Goal: Browse casually: Explore the website without a specific task or goal

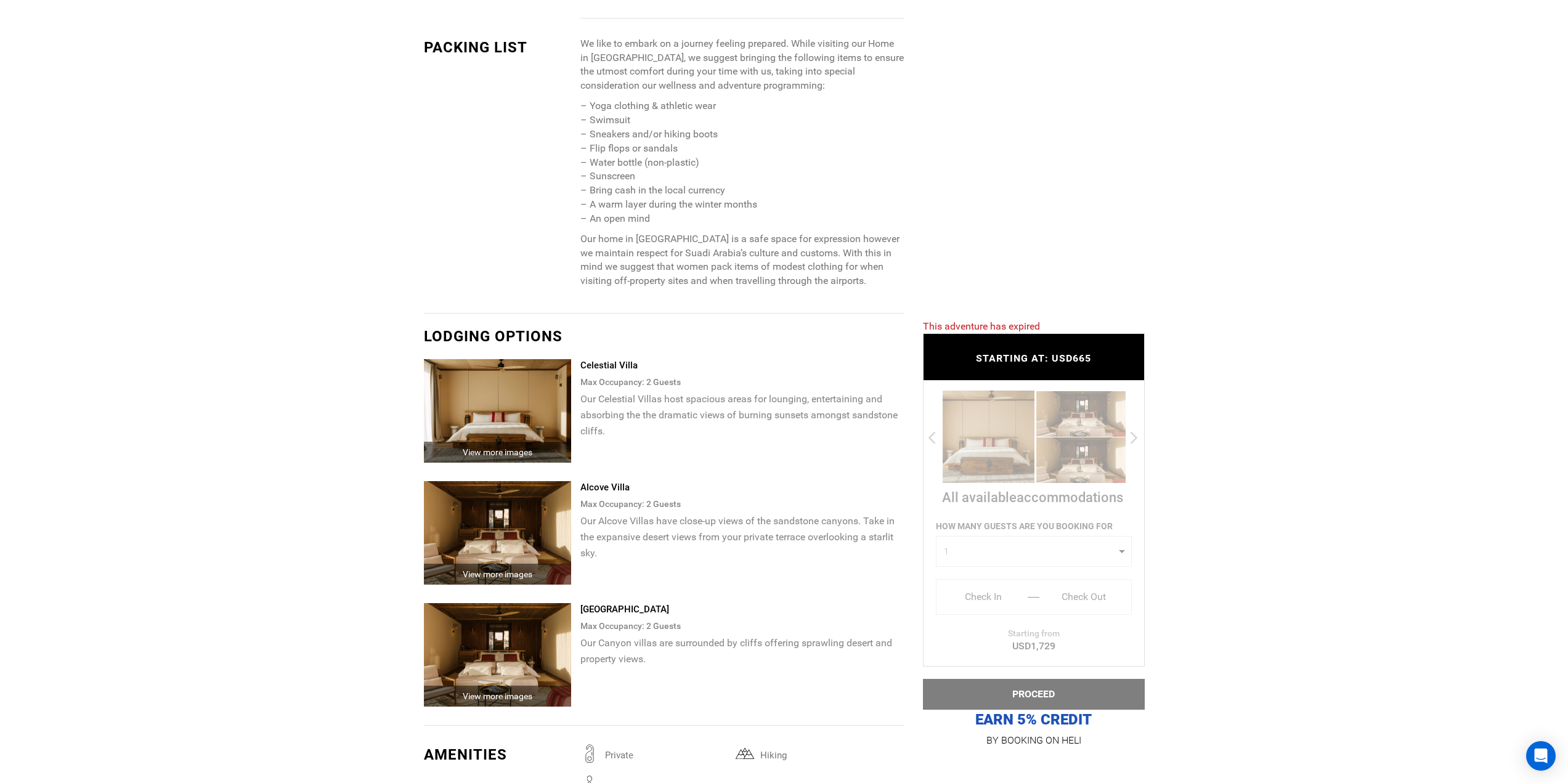
scroll to position [1745, 0]
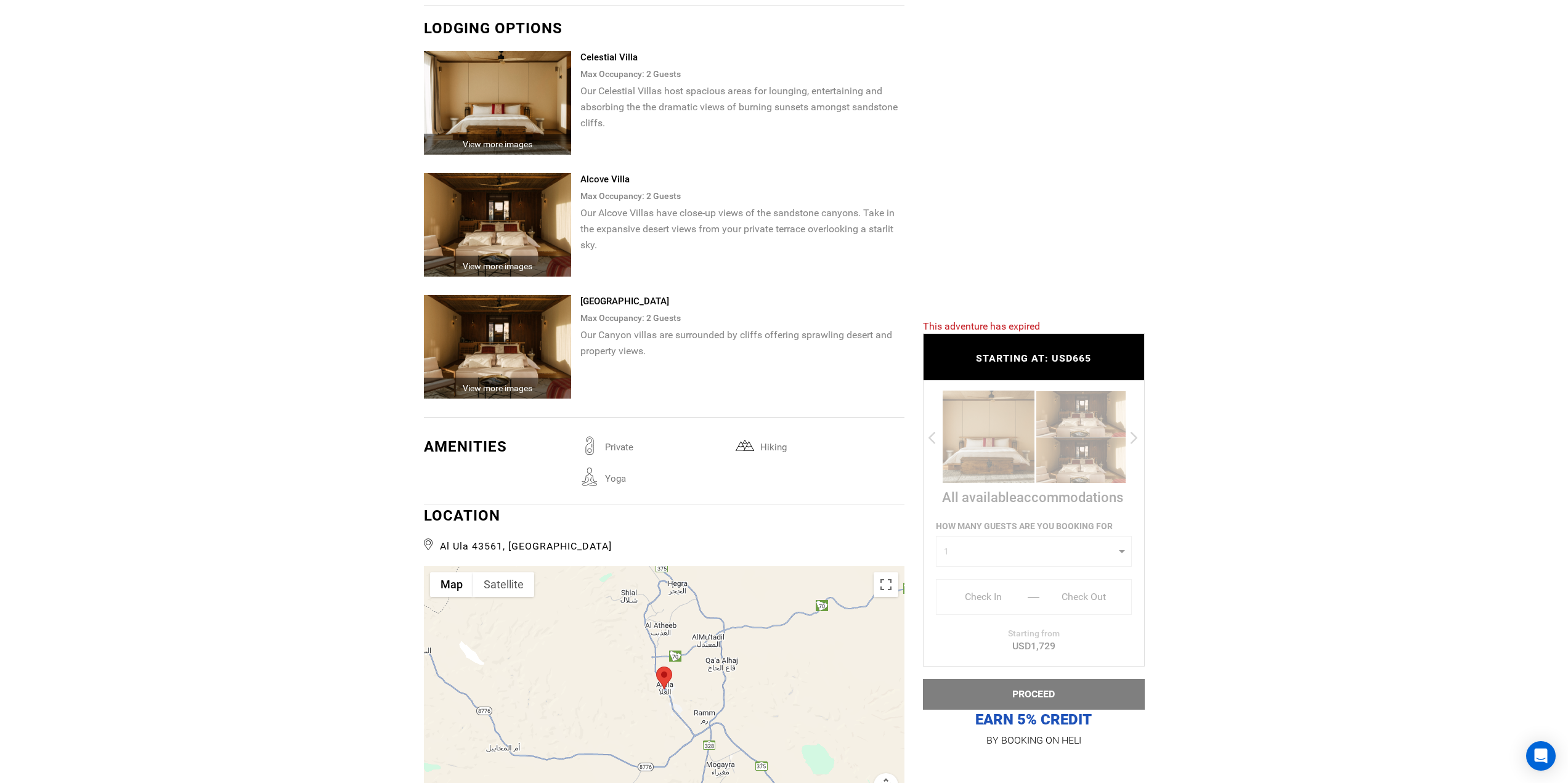
click at [516, 241] on img at bounding box center [497, 225] width 148 height 104
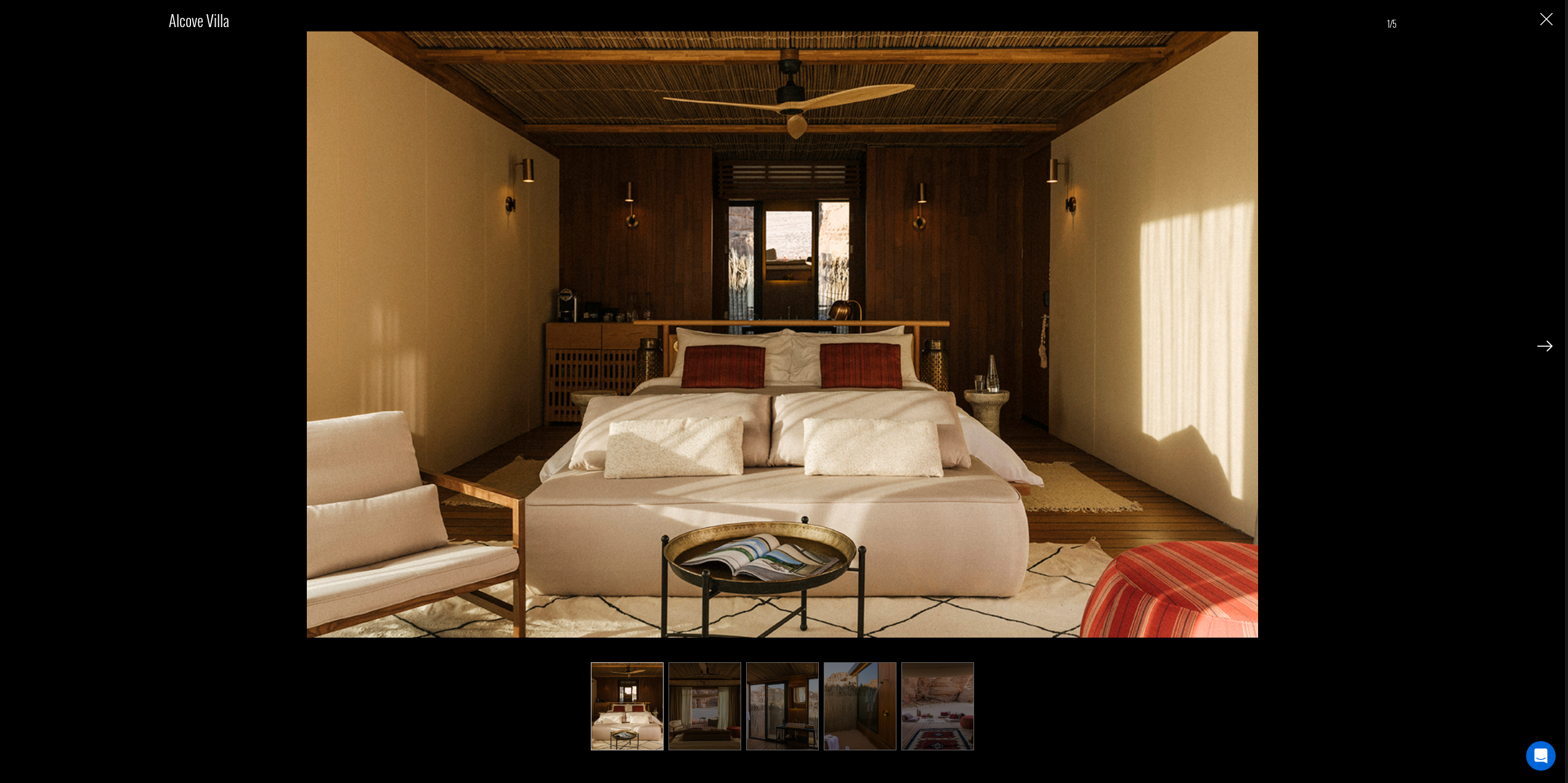
click at [1549, 344] on img at bounding box center [1544, 346] width 15 height 11
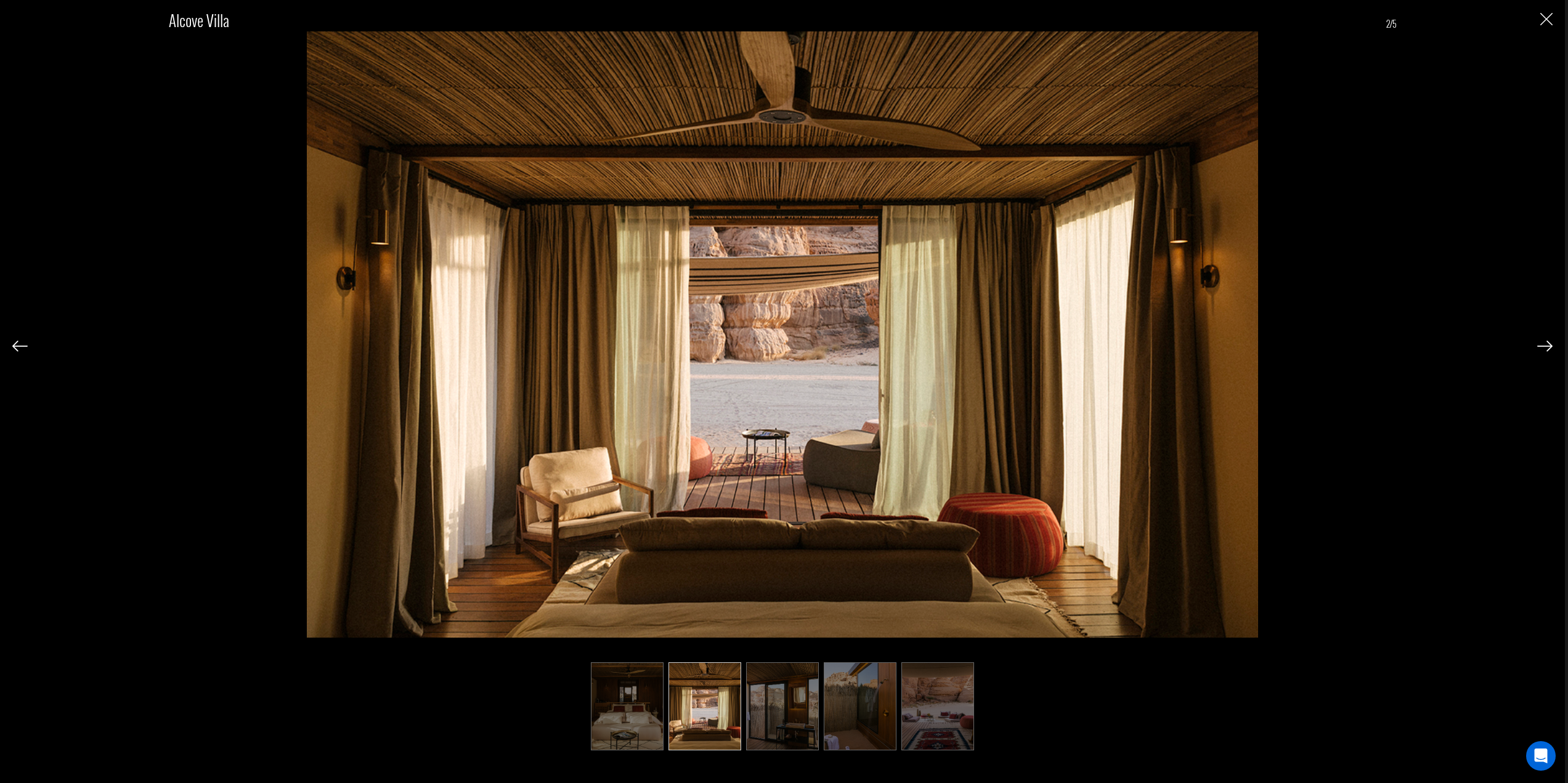
click at [1549, 344] on img at bounding box center [1544, 346] width 15 height 11
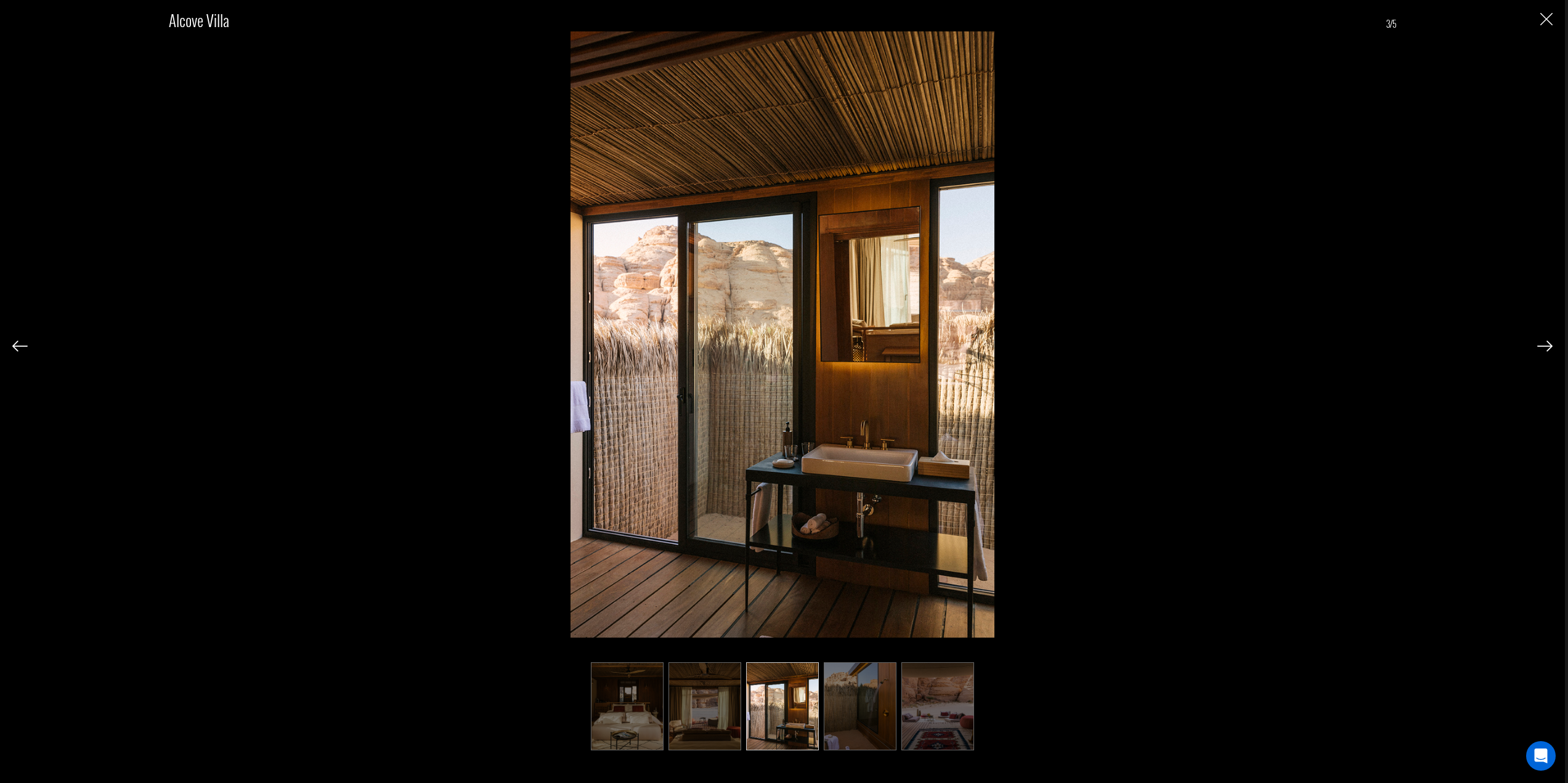
click at [1549, 344] on img at bounding box center [1544, 346] width 15 height 11
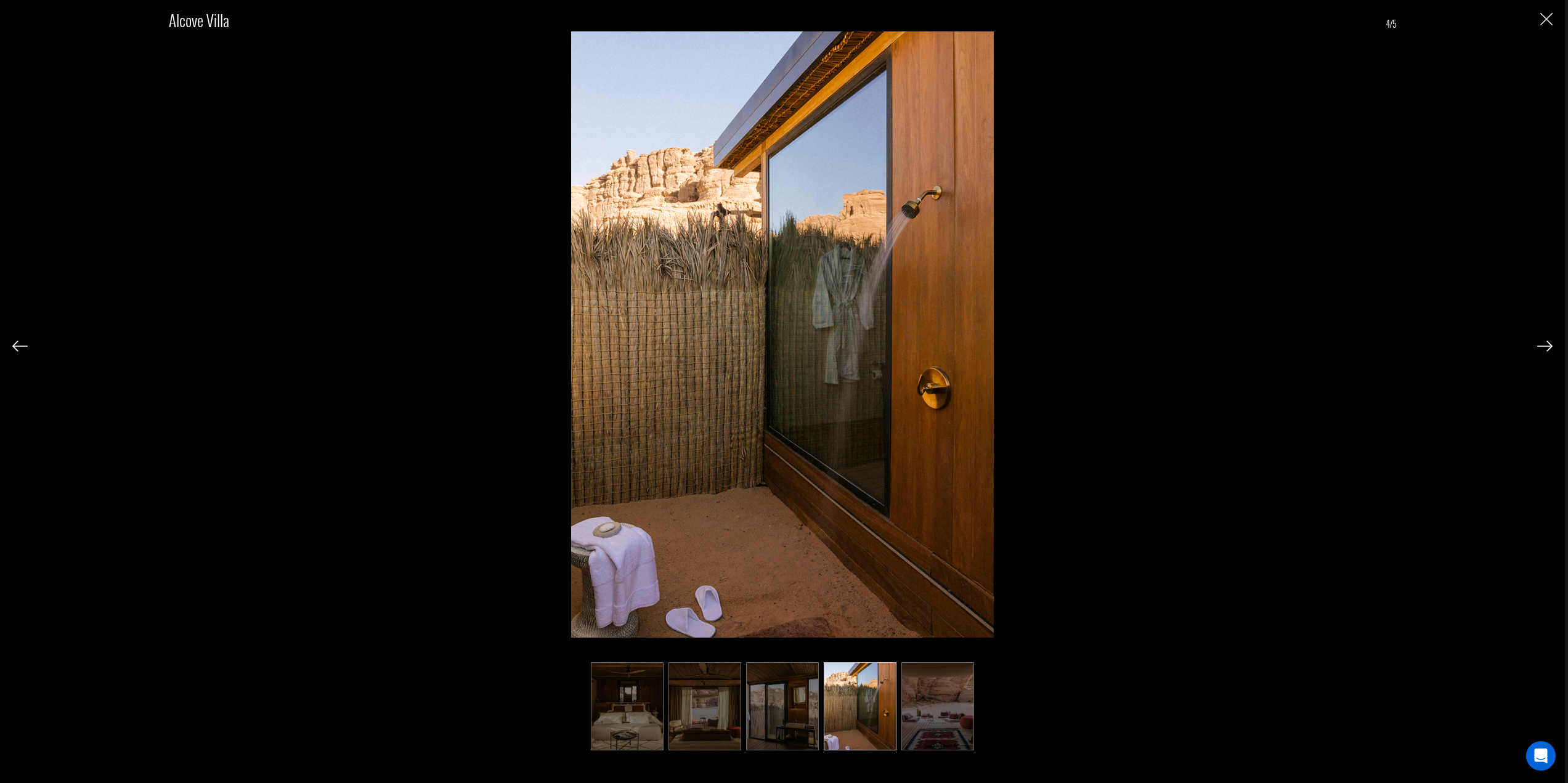
click at [1549, 344] on img at bounding box center [1544, 346] width 15 height 11
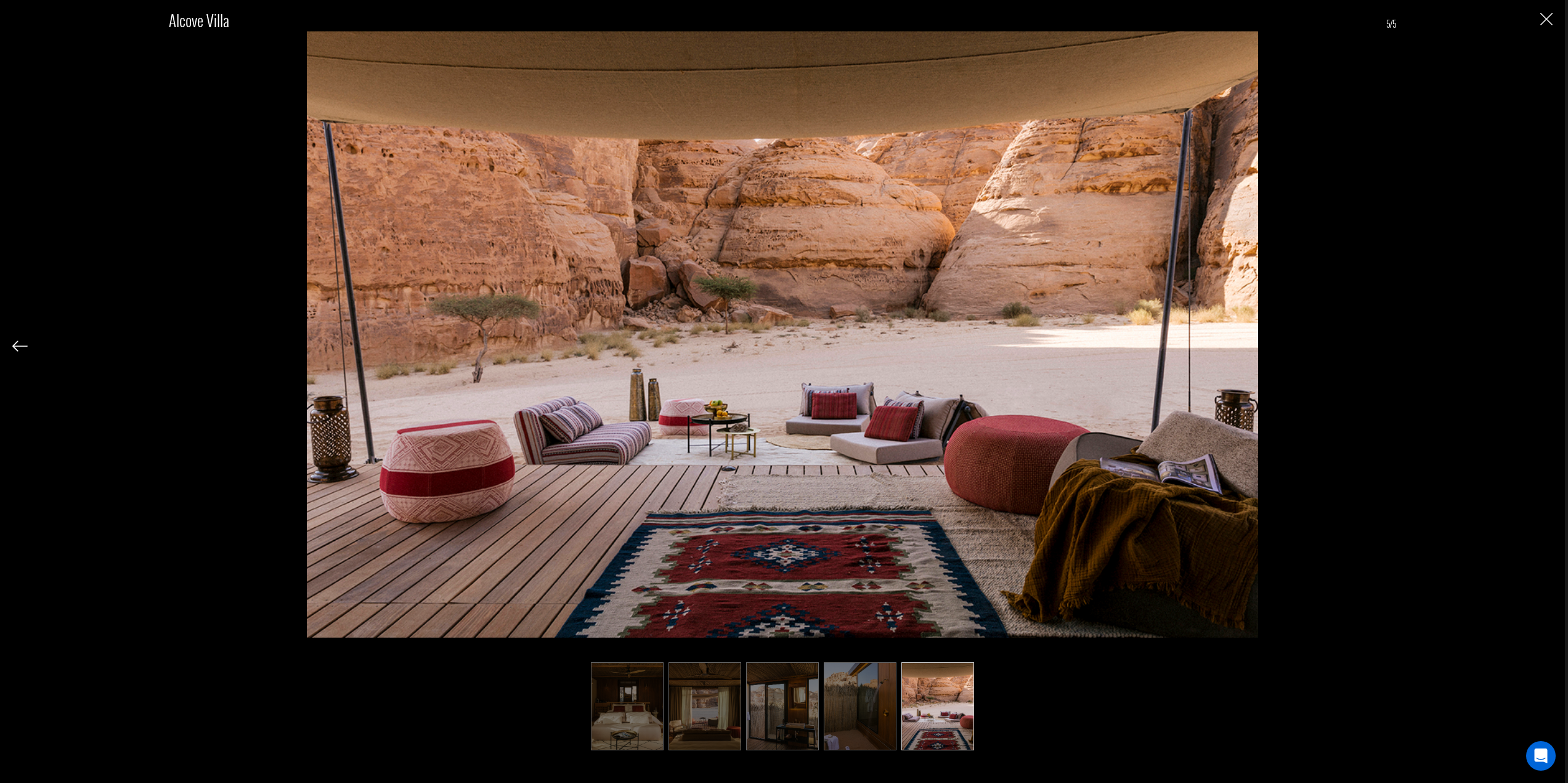
click at [1549, 26] on img "Close" at bounding box center [1546, 19] width 12 height 12
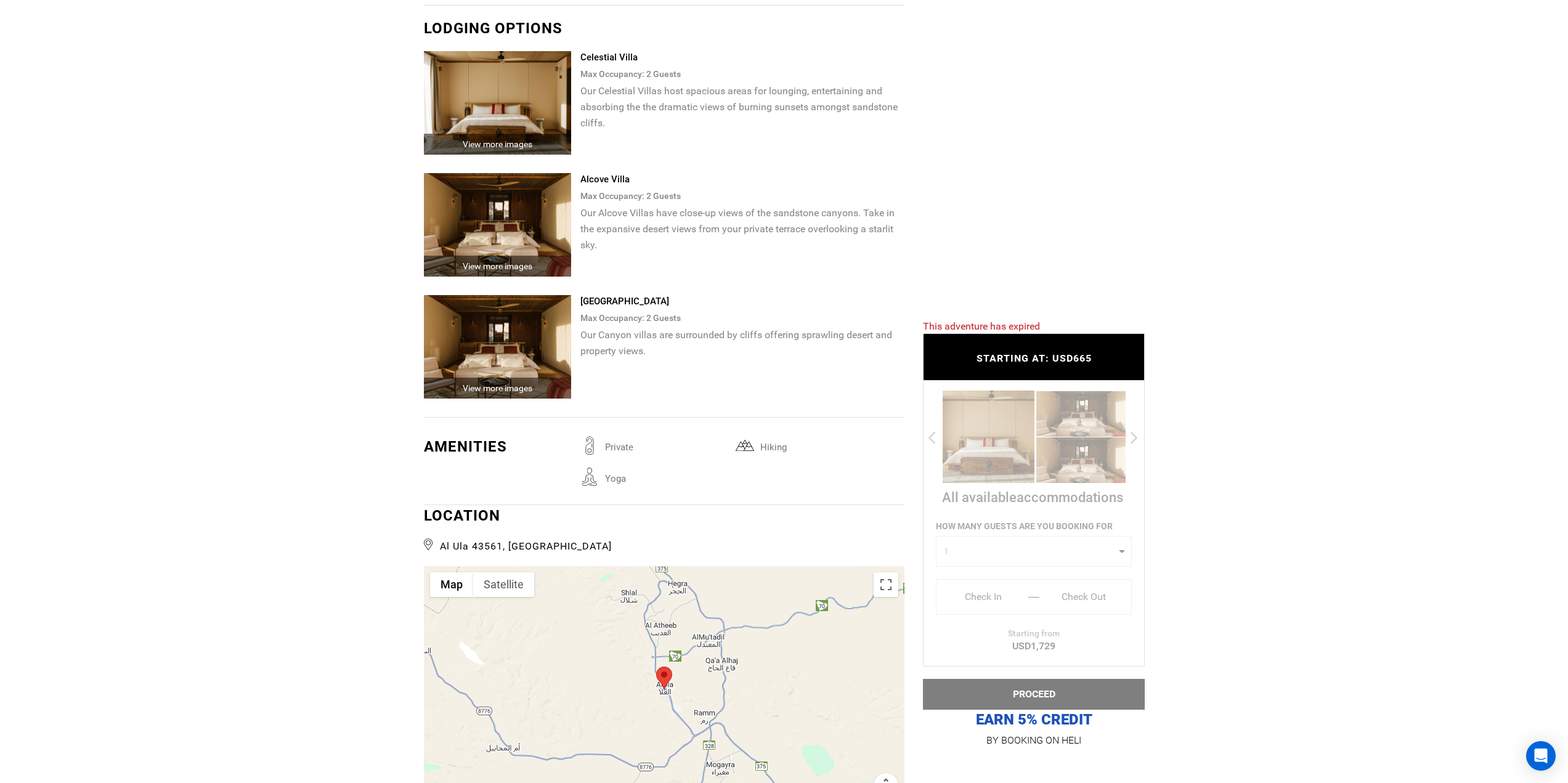
scroll to position [1334, 0]
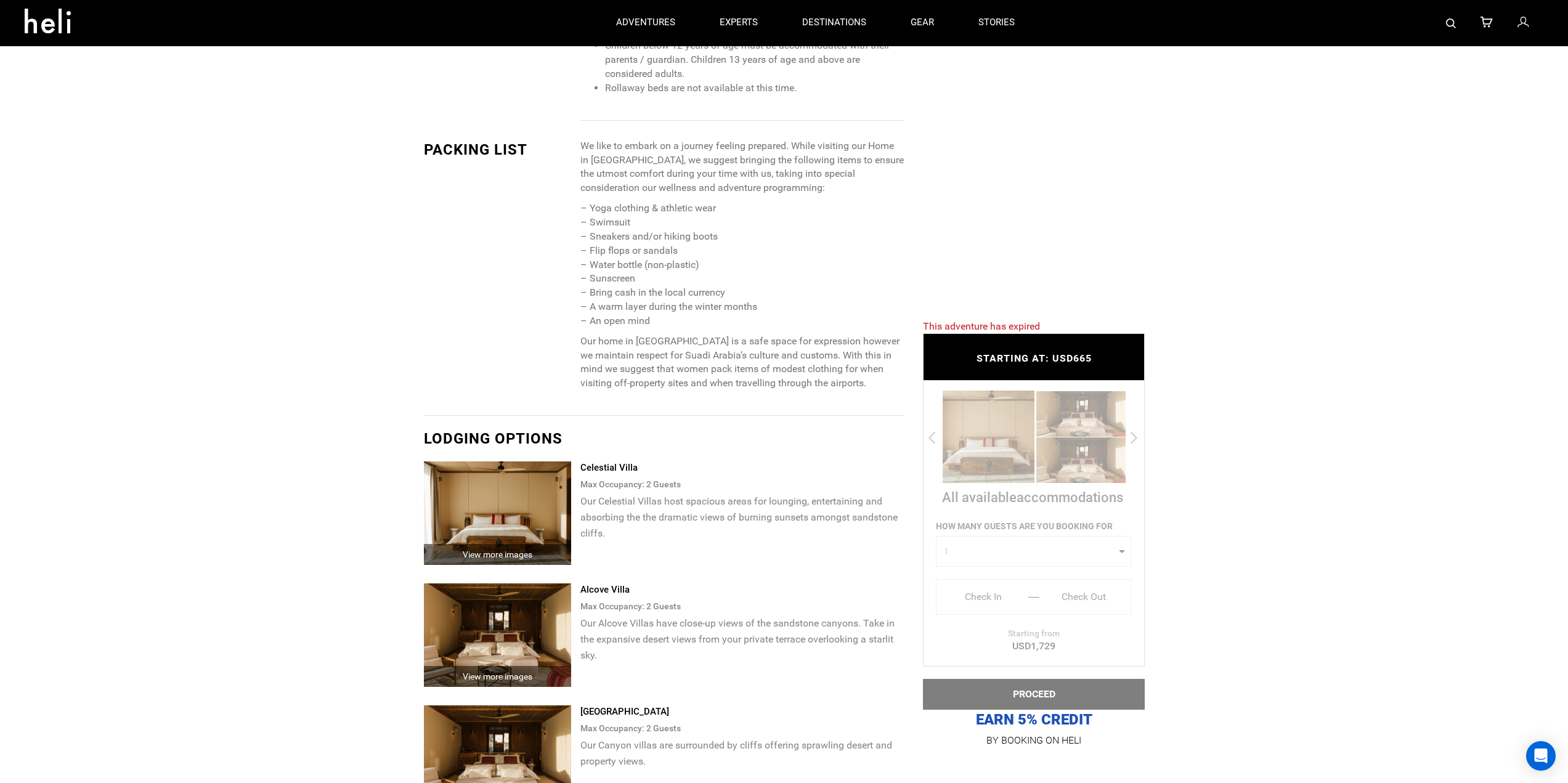
click at [497, 467] on img at bounding box center [497, 513] width 148 height 104
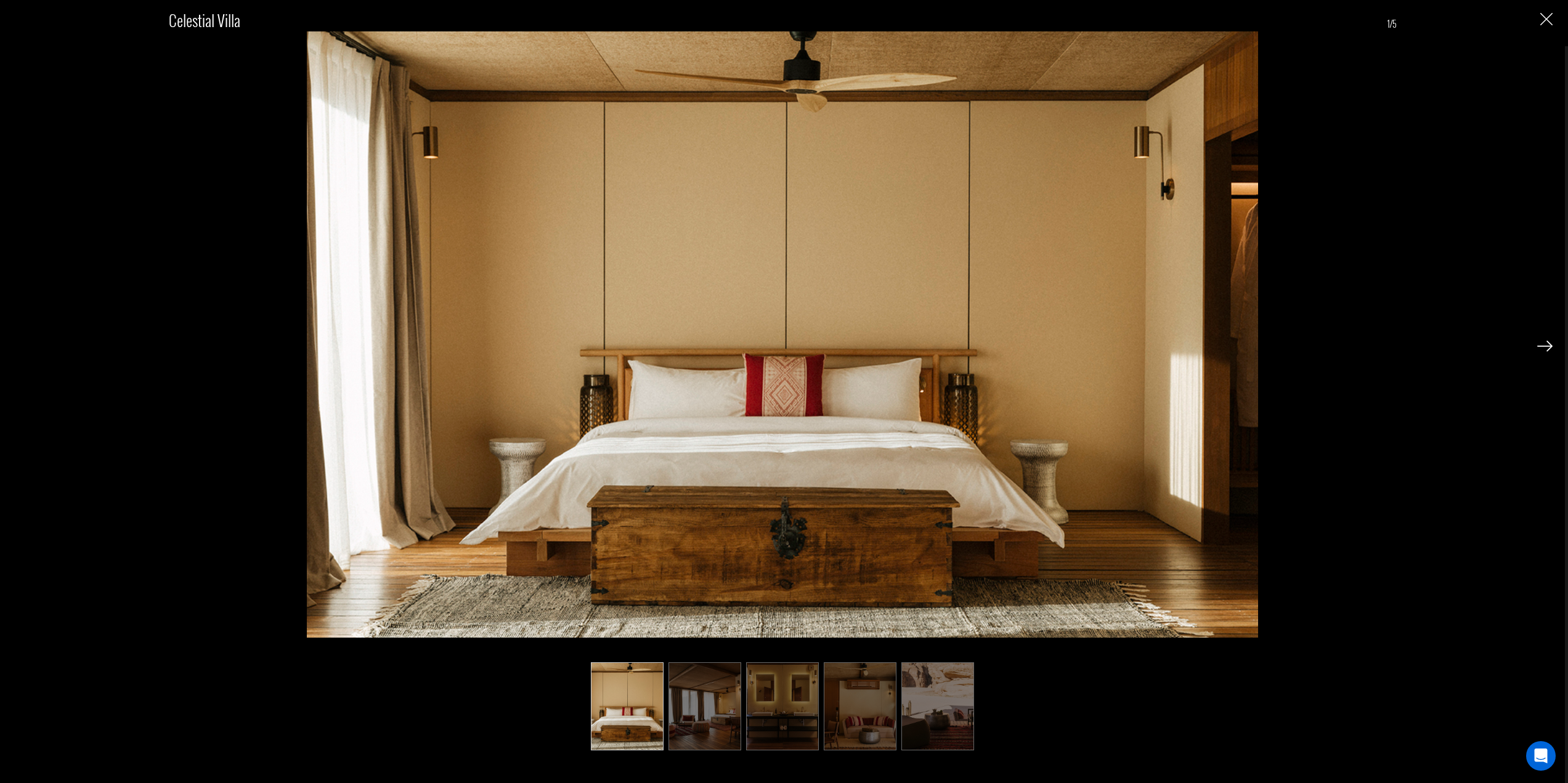
click at [1553, 19] on div "Celestial Villa 1/5" at bounding box center [782, 392] width 1564 height 783
click at [1550, 20] on img "Close" at bounding box center [1546, 19] width 12 height 12
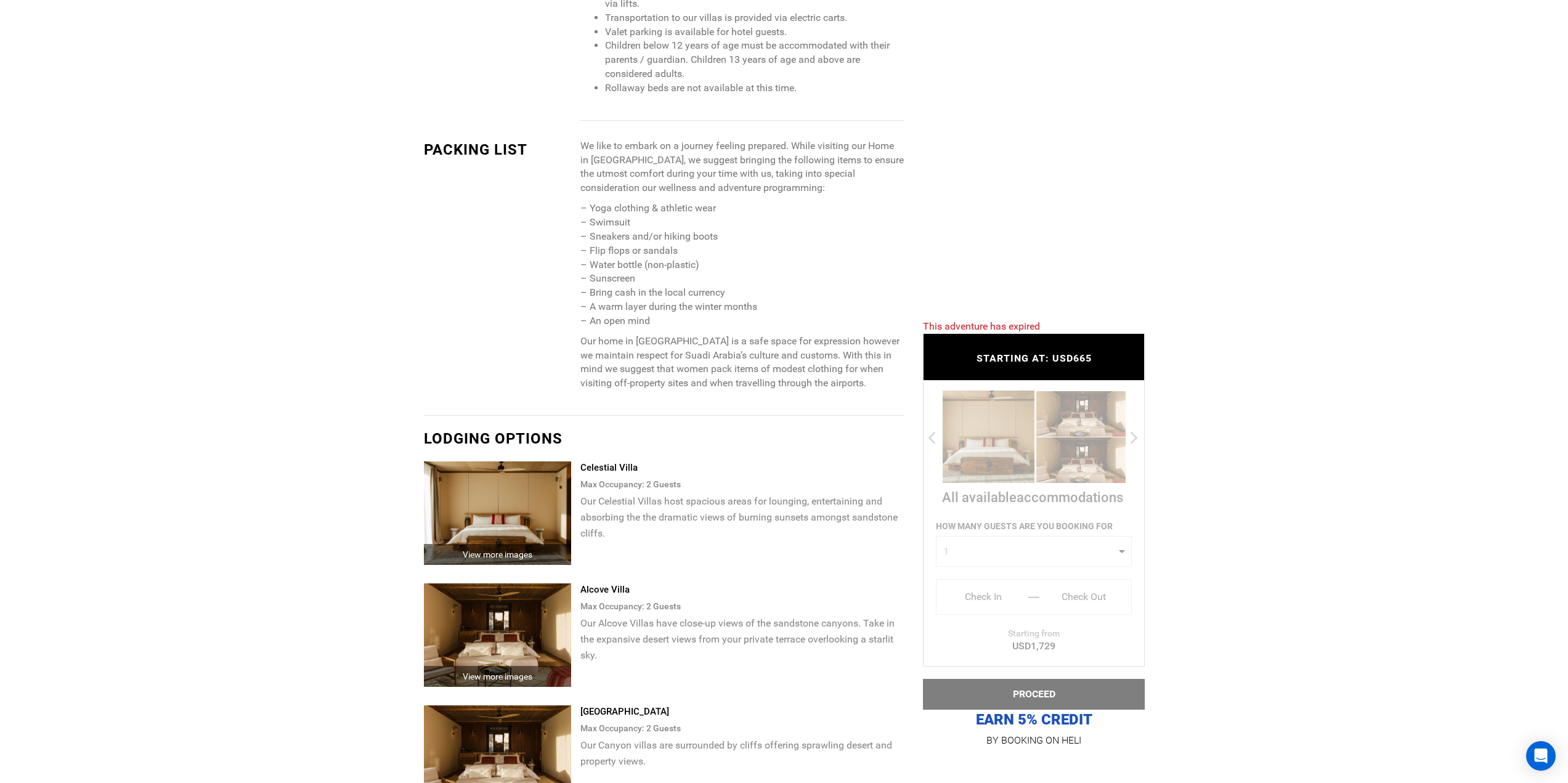
scroll to position [1540, 0]
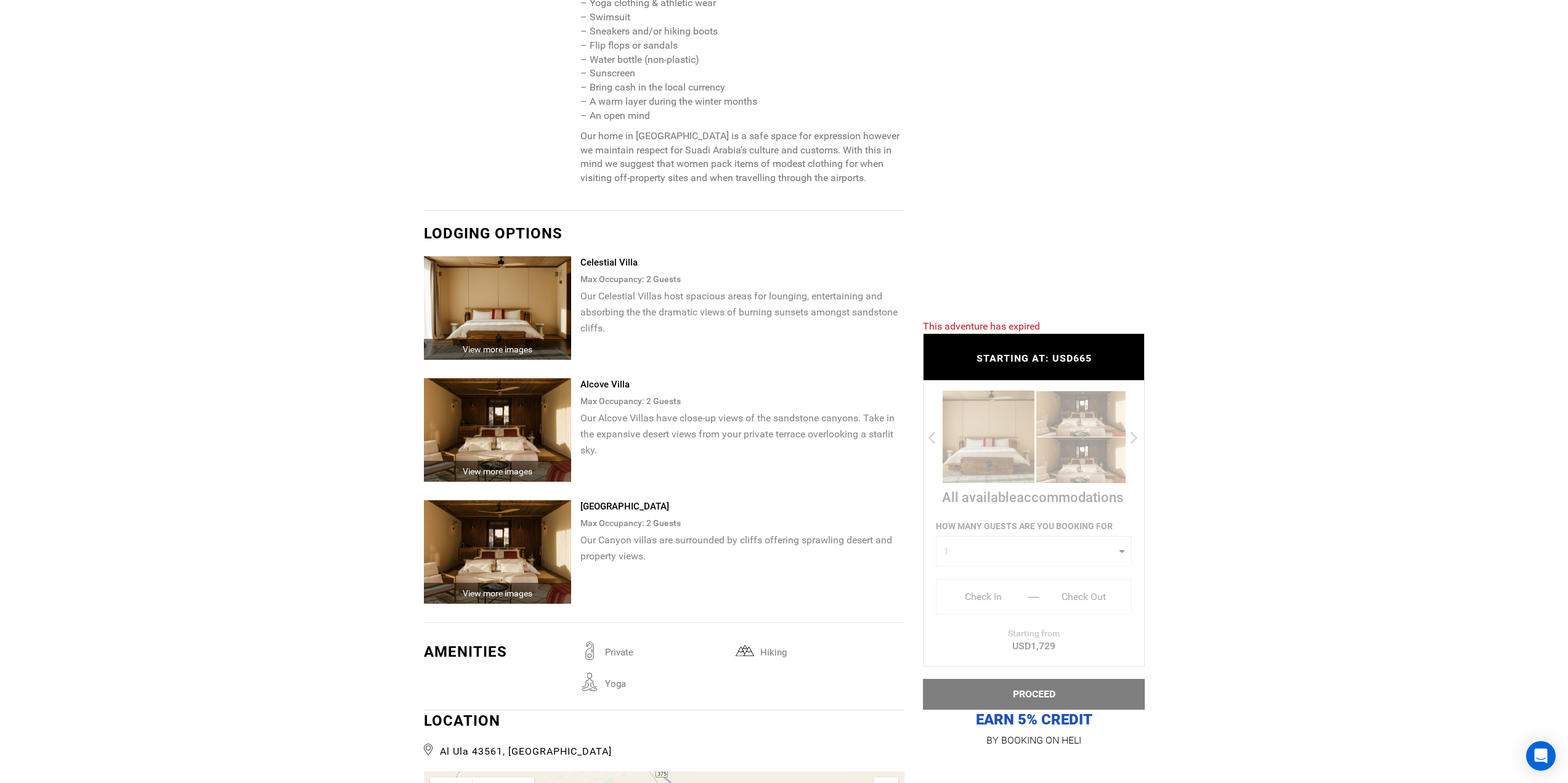
click at [505, 535] on img at bounding box center [497, 552] width 148 height 104
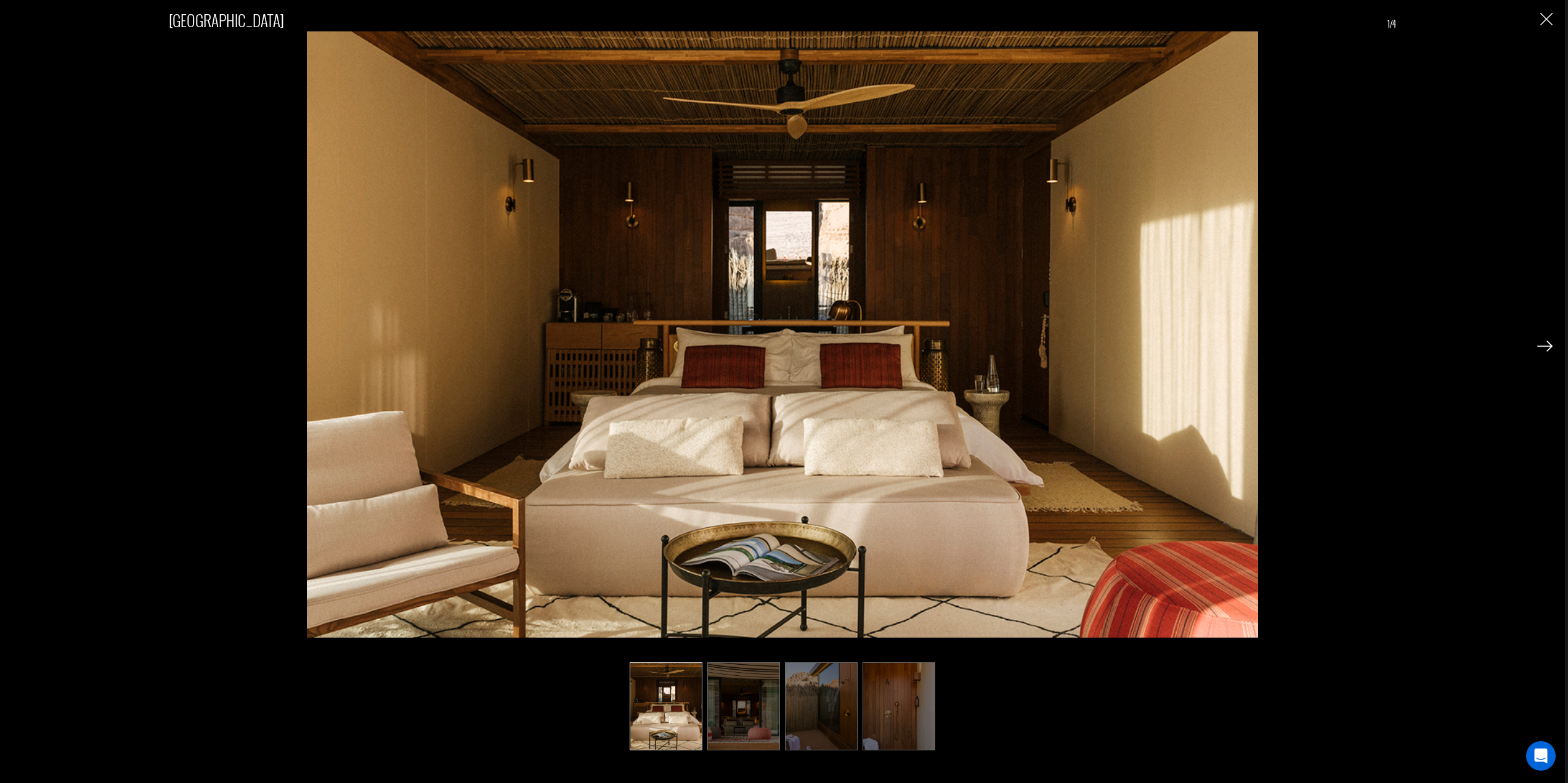
click at [1548, 345] on img at bounding box center [1544, 346] width 15 height 11
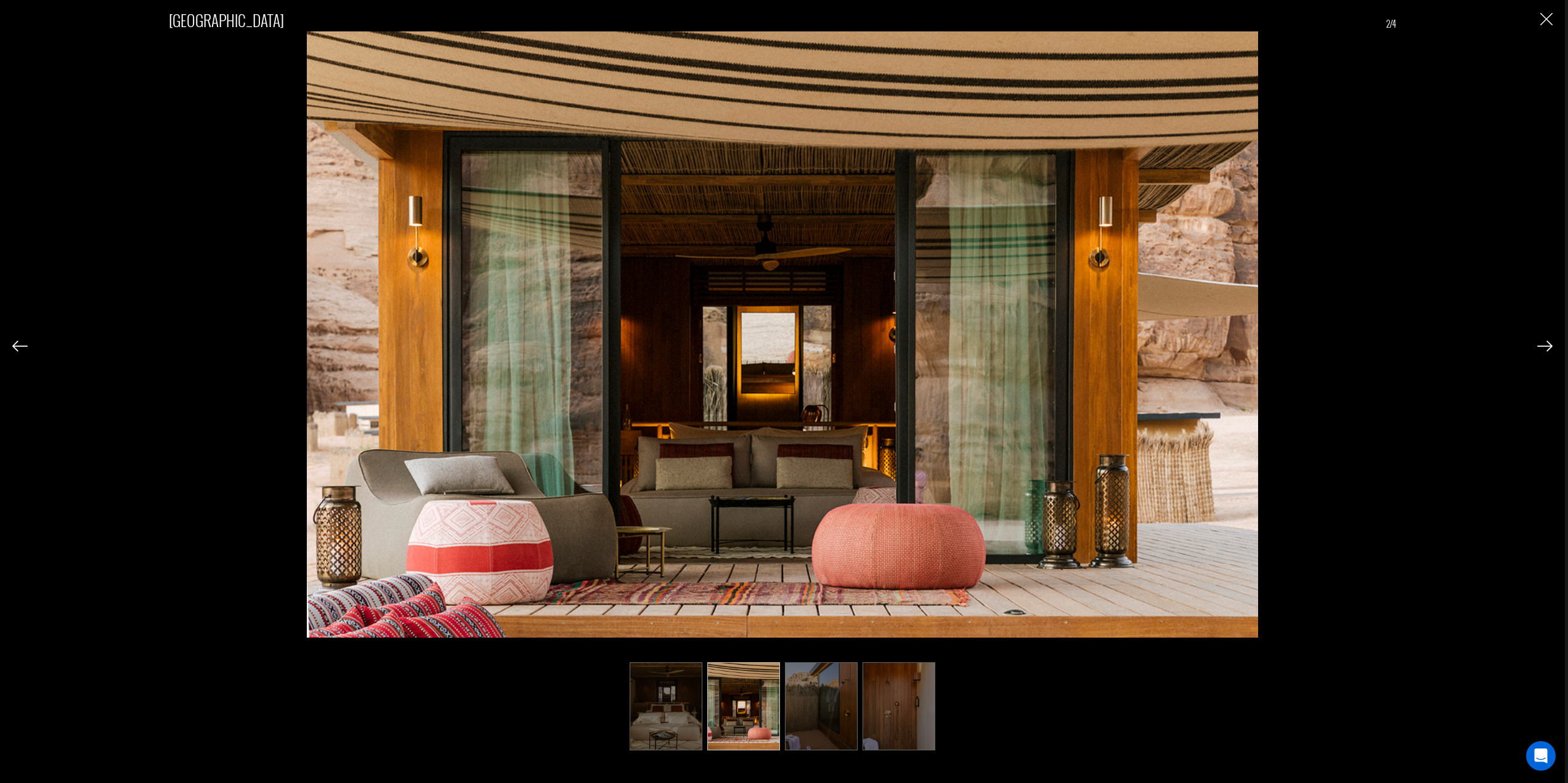
click at [1548, 345] on img at bounding box center [1544, 346] width 15 height 11
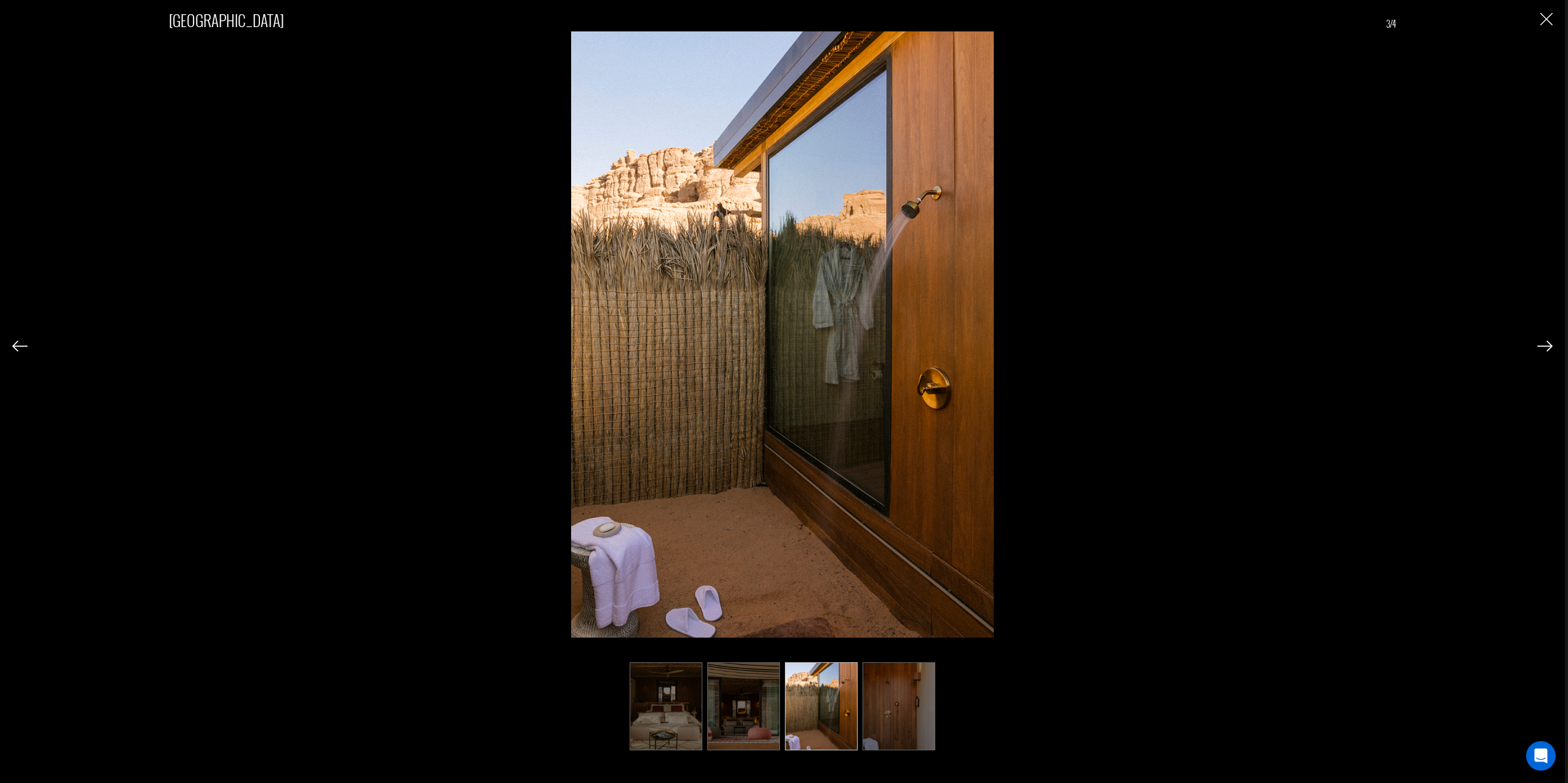
click at [1548, 345] on img at bounding box center [1544, 346] width 15 height 11
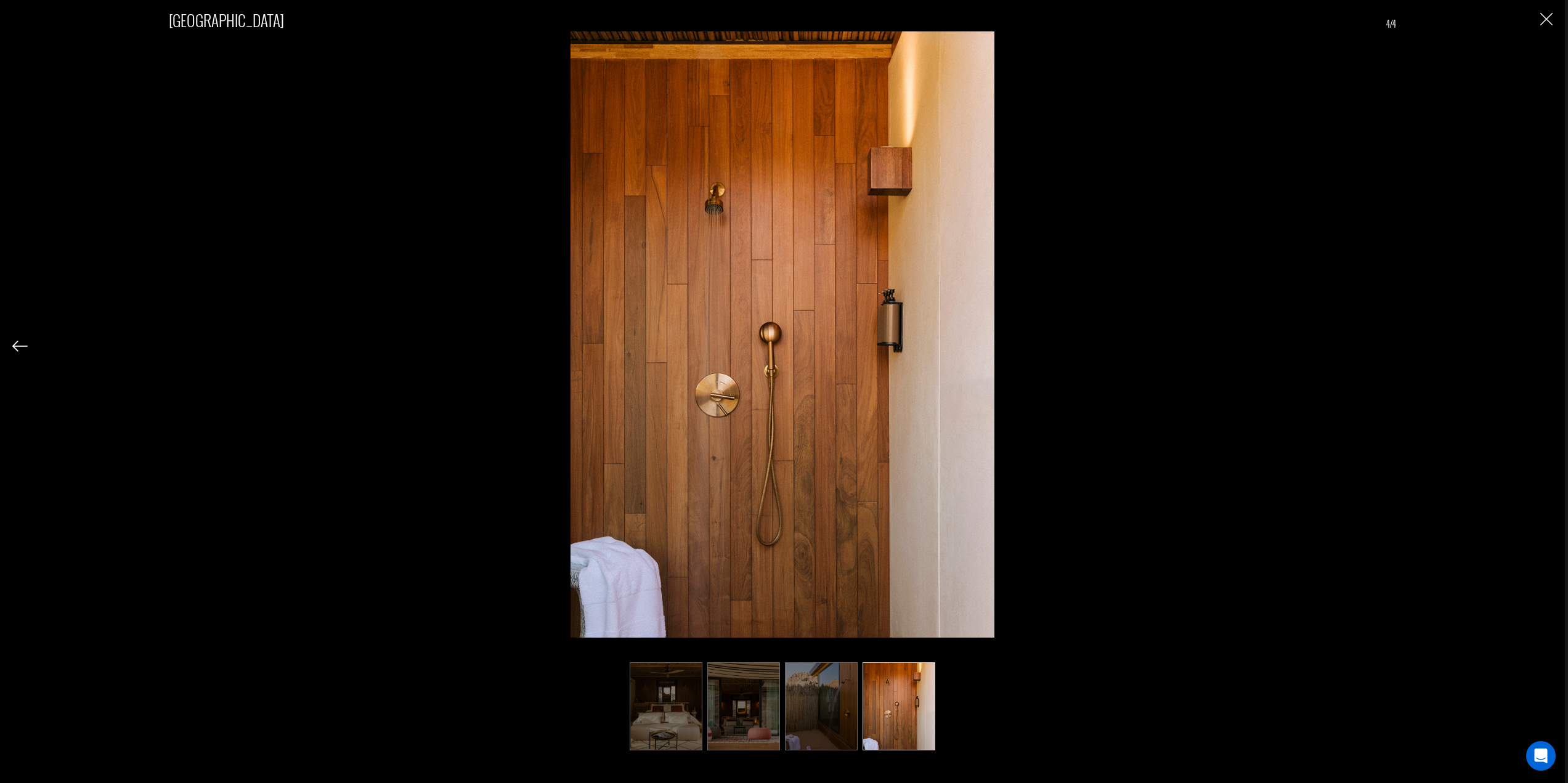
click at [1548, 345] on div "Canyon Villa 4/4" at bounding box center [783, 372] width 1540 height 744
click at [1551, 22] on img "Close" at bounding box center [1546, 19] width 12 height 12
